Goal: Connect with others: Connect with others

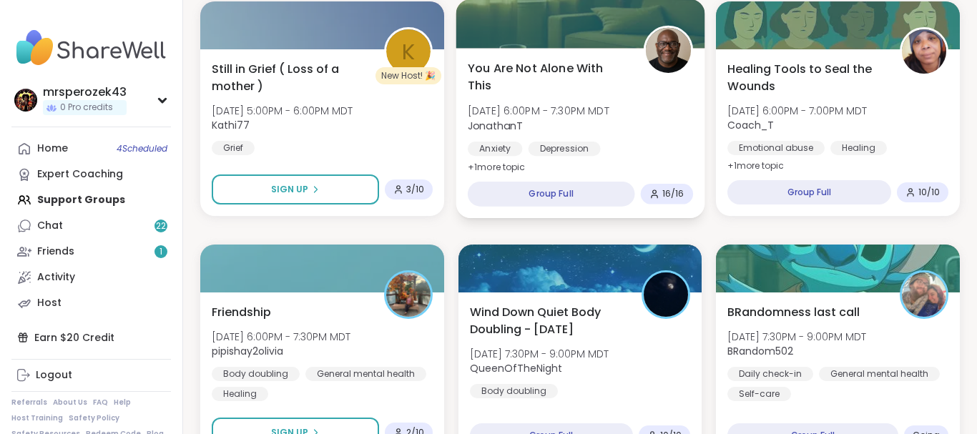
scroll to position [1642, 0]
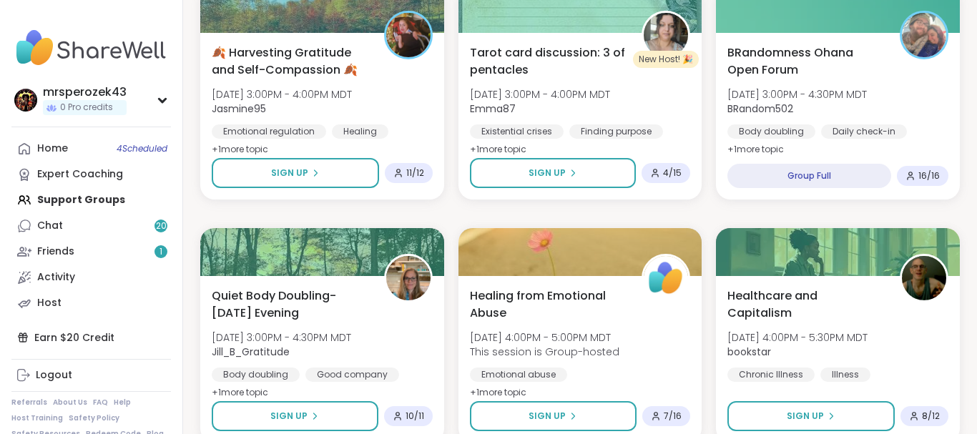
scroll to position [685, 0]
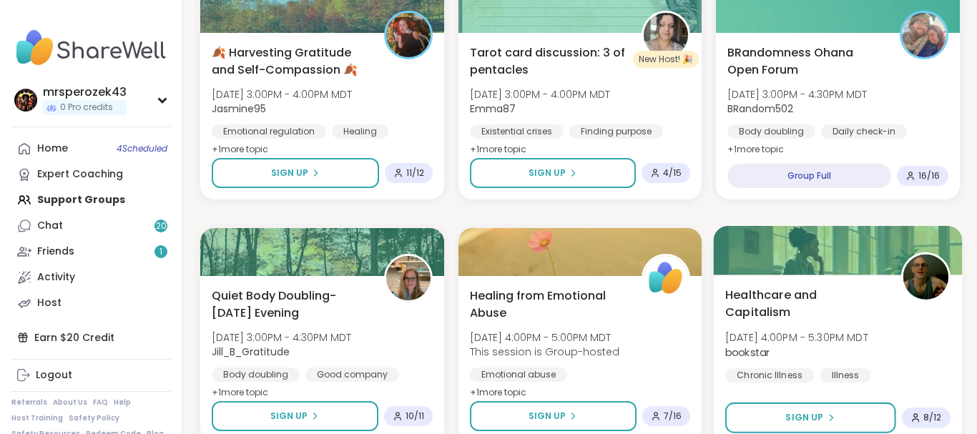
click at [812, 300] on span "Healthcare and Capitalism" at bounding box center [805, 303] width 160 height 35
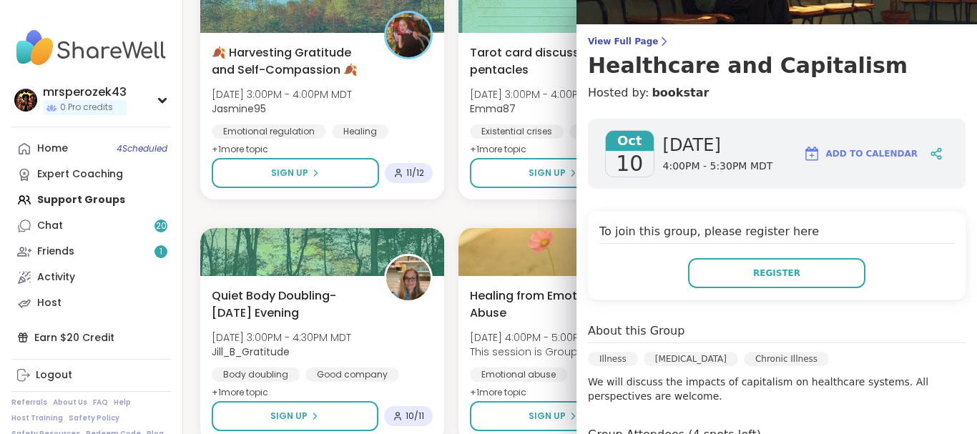
scroll to position [135, 0]
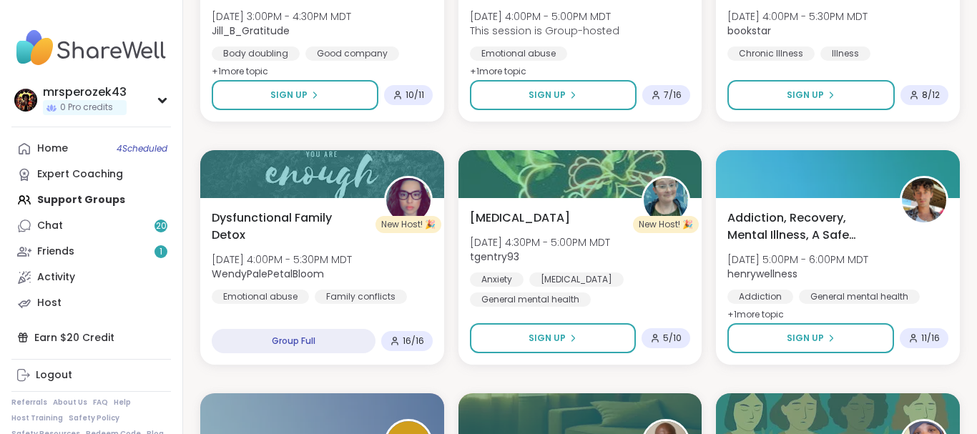
scroll to position [1014, 0]
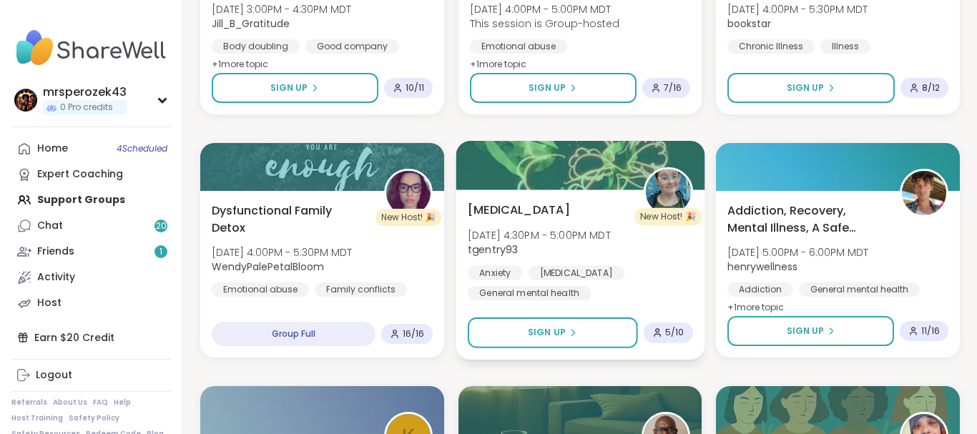
click at [500, 204] on span "[MEDICAL_DATA]" at bounding box center [519, 209] width 102 height 17
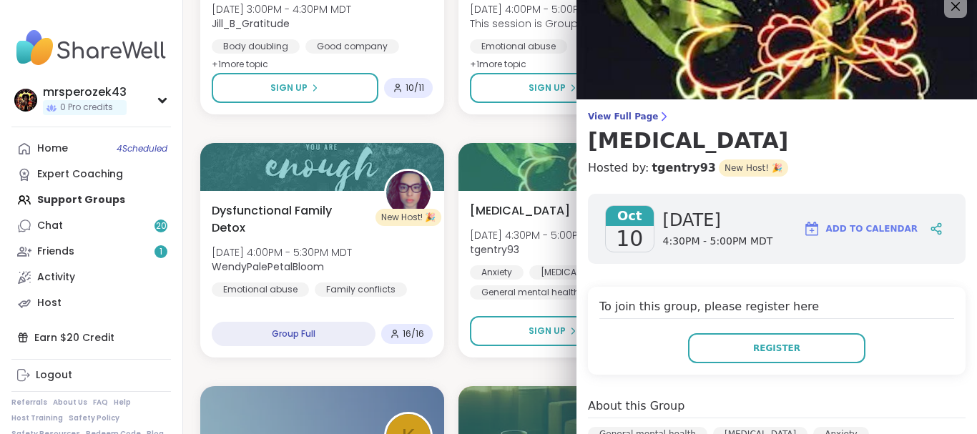
scroll to position [0, 0]
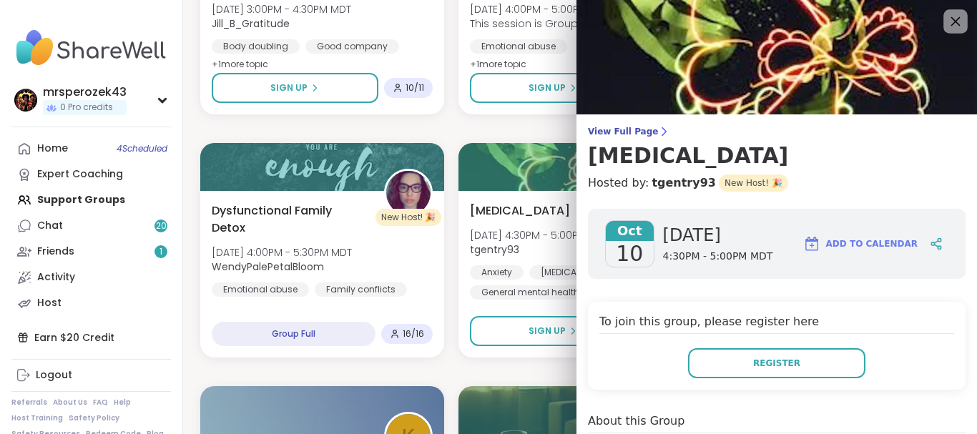
click at [953, 16] on icon at bounding box center [955, 21] width 18 height 18
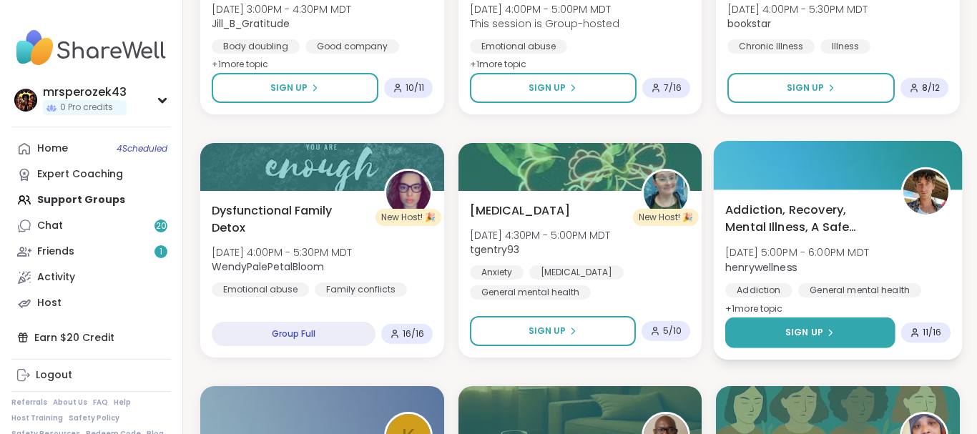
click at [850, 328] on button "Sign Up" at bounding box center [810, 333] width 170 height 31
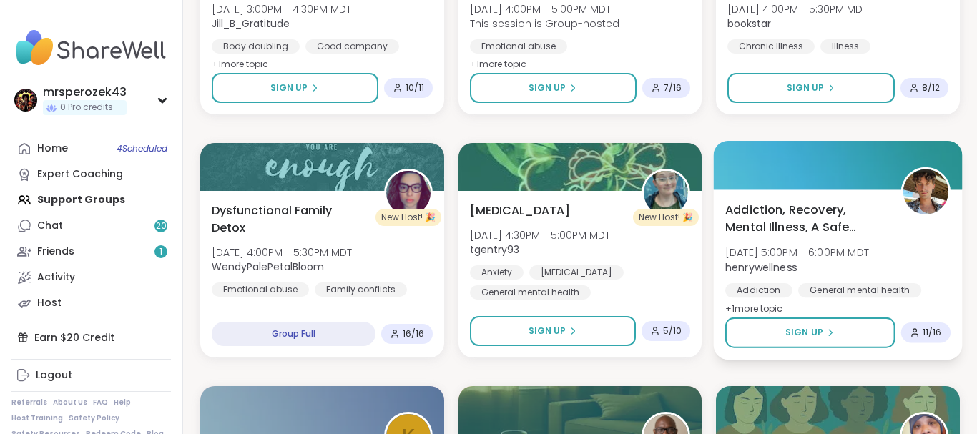
click at [793, 220] on span "Addiction, Recovery, Mental Illness, A Safe Space" at bounding box center [805, 218] width 160 height 35
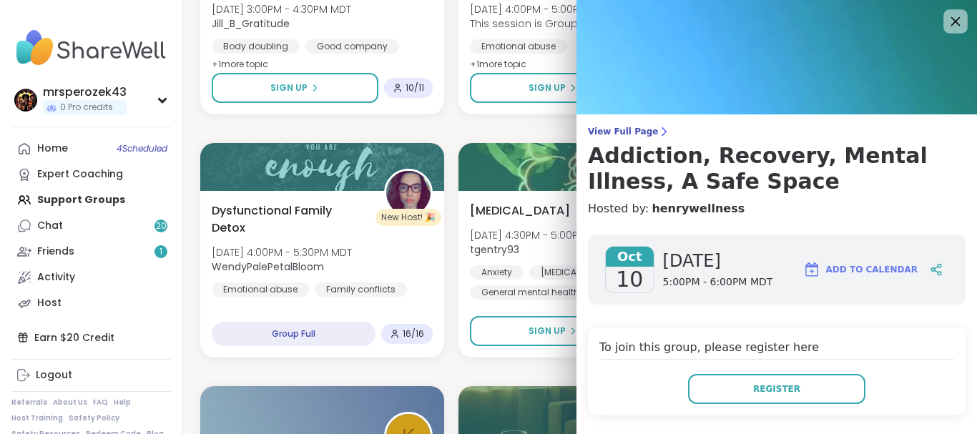
click at [952, 14] on icon at bounding box center [955, 21] width 18 height 18
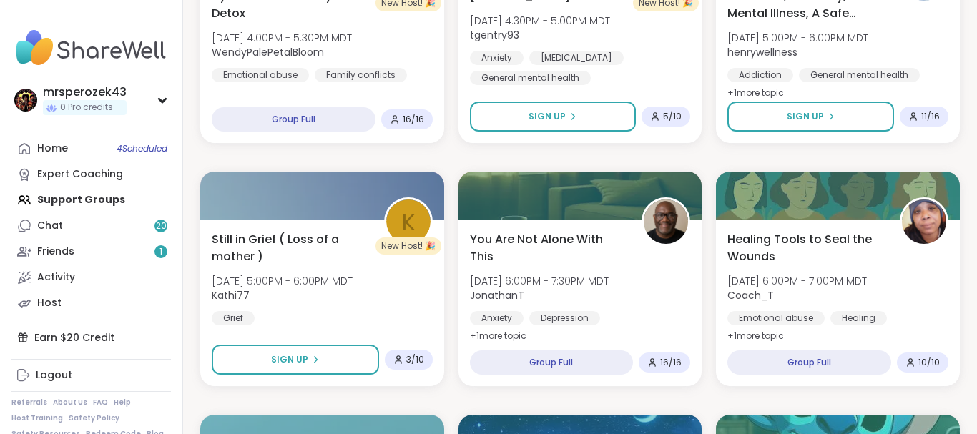
scroll to position [1232, 0]
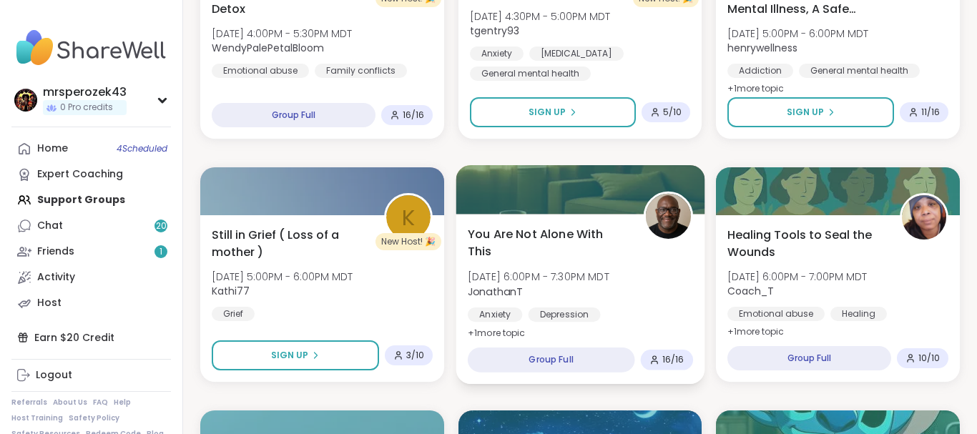
click at [547, 243] on span "You Are Not Alone With This" at bounding box center [548, 242] width 160 height 35
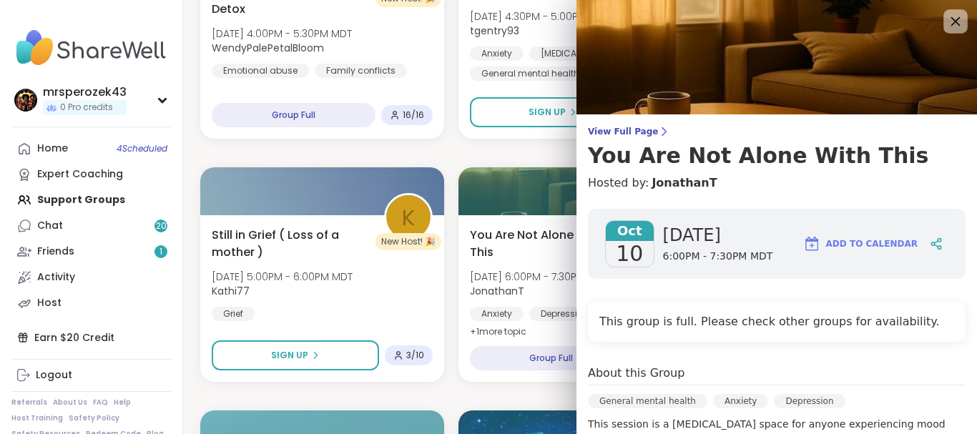
click at [957, 17] on icon at bounding box center [955, 21] width 18 height 18
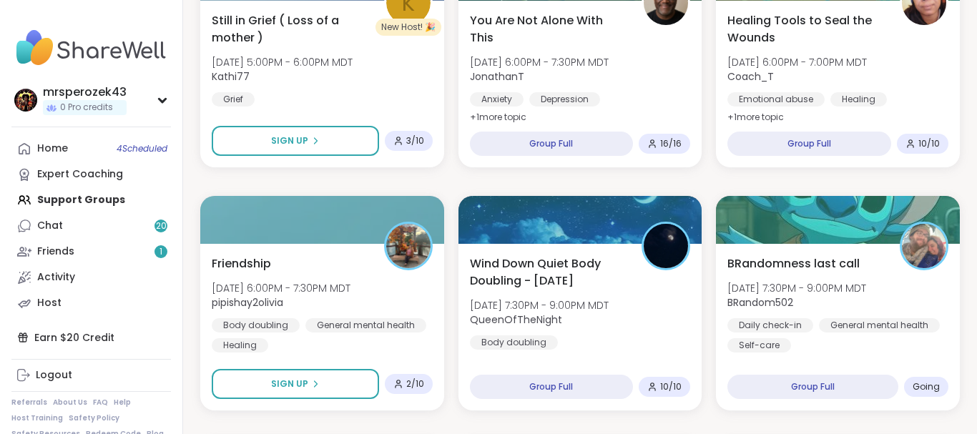
scroll to position [1451, 0]
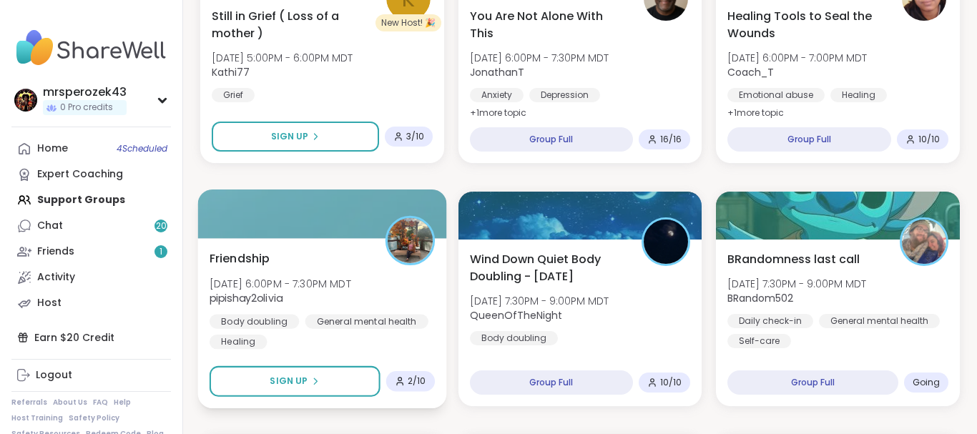
click at [258, 255] on span "Friendship" at bounding box center [240, 258] width 61 height 17
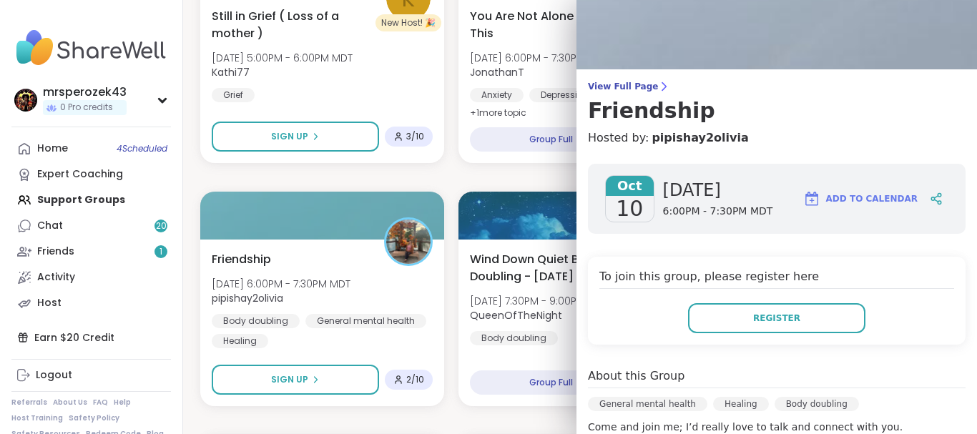
scroll to position [0, 0]
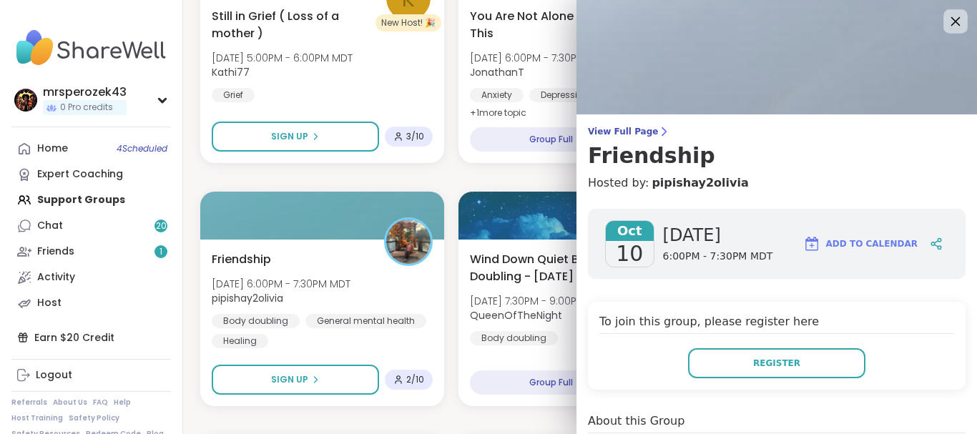
click at [954, 19] on icon at bounding box center [955, 21] width 9 height 9
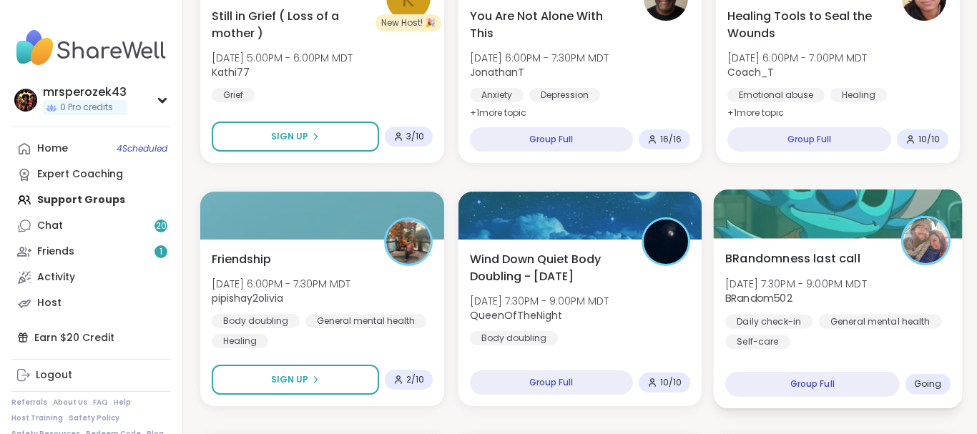
click at [777, 280] on span "[DATE] 7:30PM - 9:00PM MDT" at bounding box center [796, 283] width 142 height 14
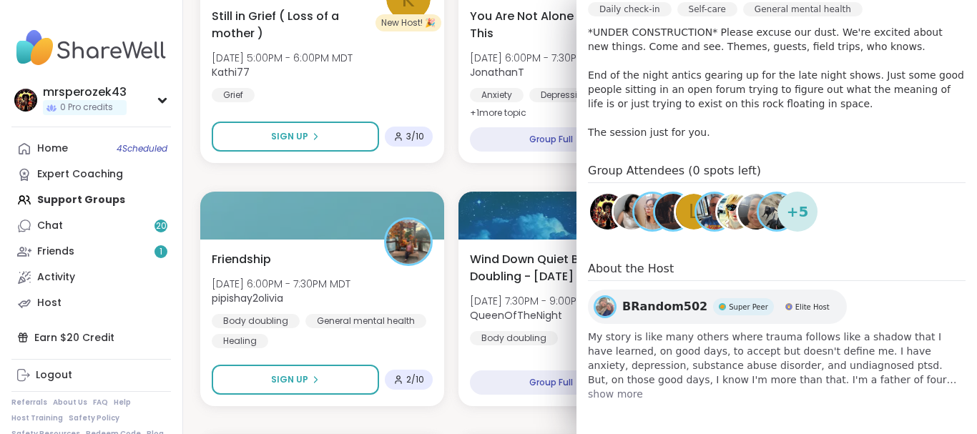
scroll to position [441, 0]
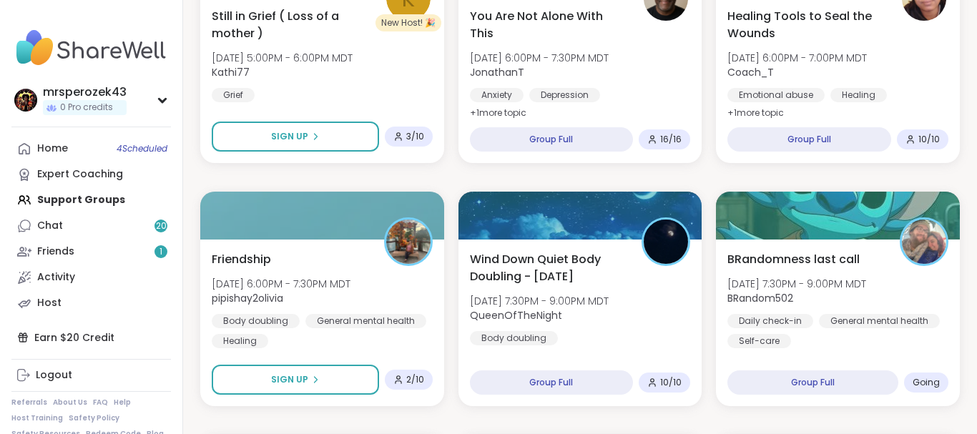
click at [480, 172] on div "Let's be friends [DATE] 1:00PM - 2:30PM MDT pipishay2olivia Anxiety [MEDICAL_DA…" at bounding box center [580, 177] width 760 height 2890
click at [88, 229] on link "Chat 20" at bounding box center [91, 226] width 160 height 26
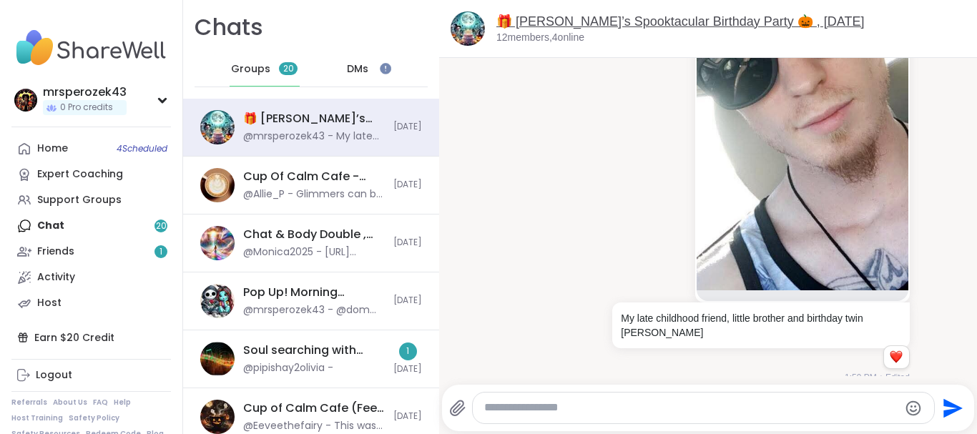
click at [609, 24] on link "🎁 [PERSON_NAME]’s Spooktacular Birthday Party 🎃 , [DATE]" at bounding box center [680, 21] width 368 height 14
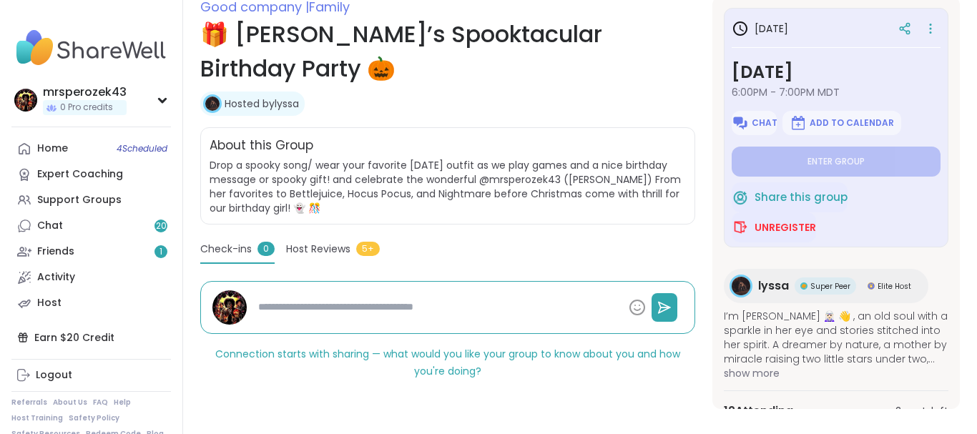
scroll to position [223, 0]
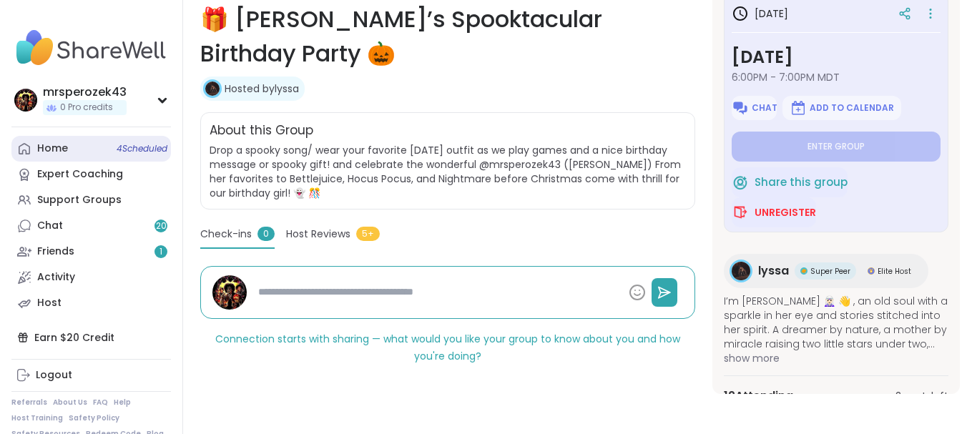
click at [52, 148] on div "Home 4 Scheduled" at bounding box center [52, 149] width 31 height 14
type textarea "*"
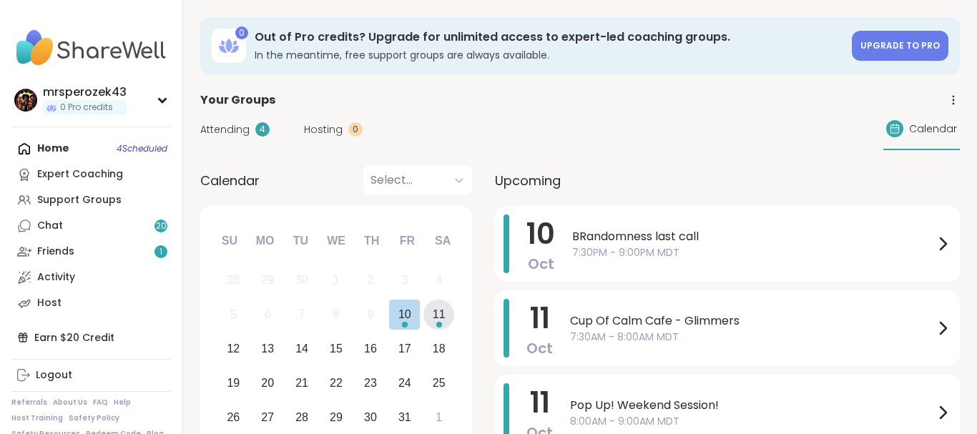
click at [440, 311] on div "11" at bounding box center [439, 314] width 13 height 19
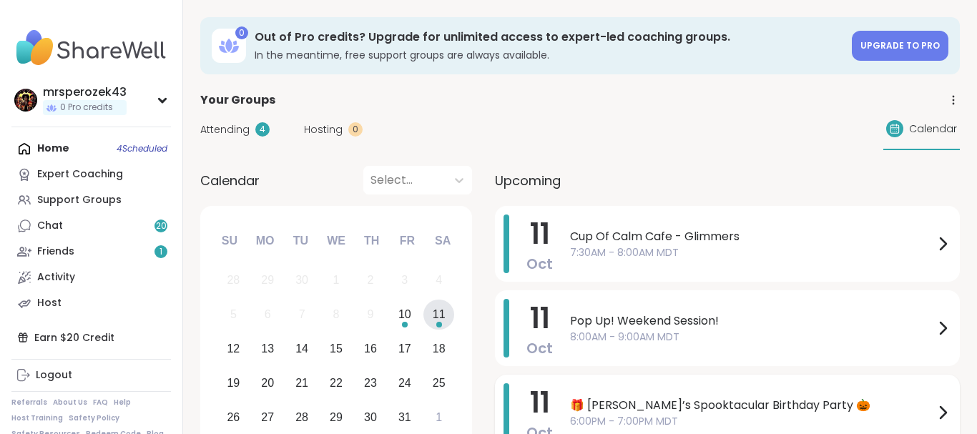
click at [633, 402] on span "🎁 [PERSON_NAME]’s Spooktacular Birthday Party 🎃" at bounding box center [752, 405] width 364 height 17
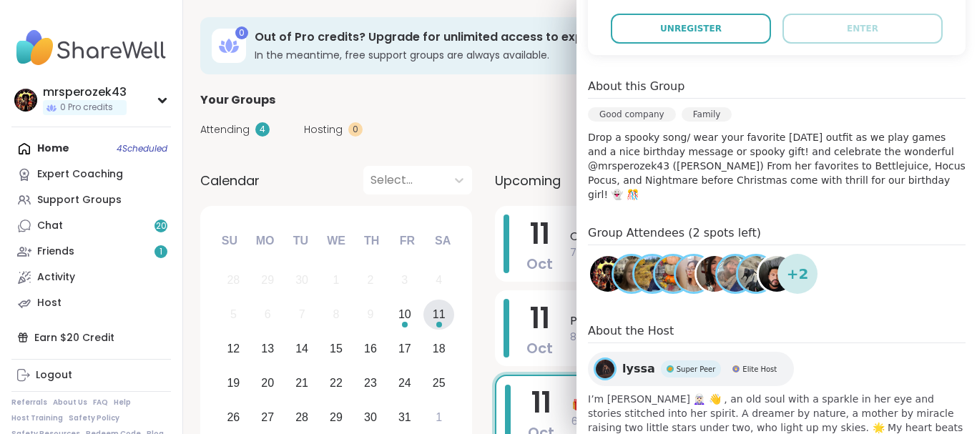
scroll to position [406, 0]
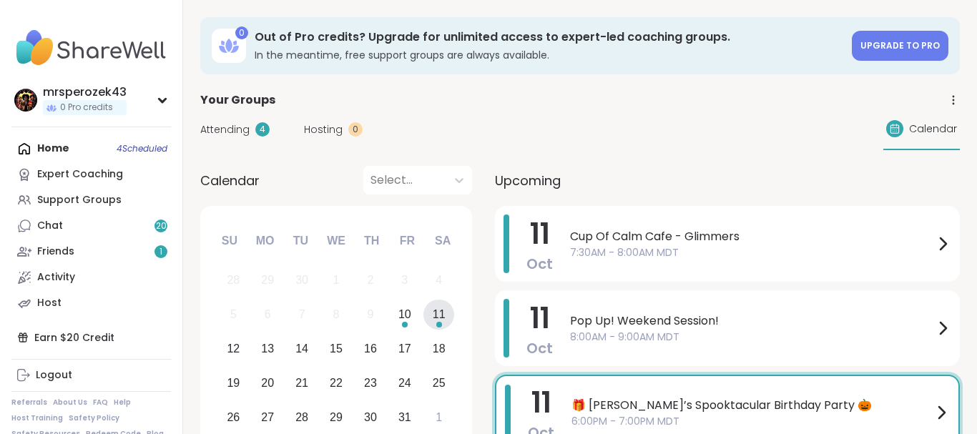
click at [451, 104] on div "Your Groups" at bounding box center [580, 100] width 760 height 17
click at [56, 226] on div "Chat 20" at bounding box center [50, 226] width 26 height 14
